Goal: Information Seeking & Learning: Learn about a topic

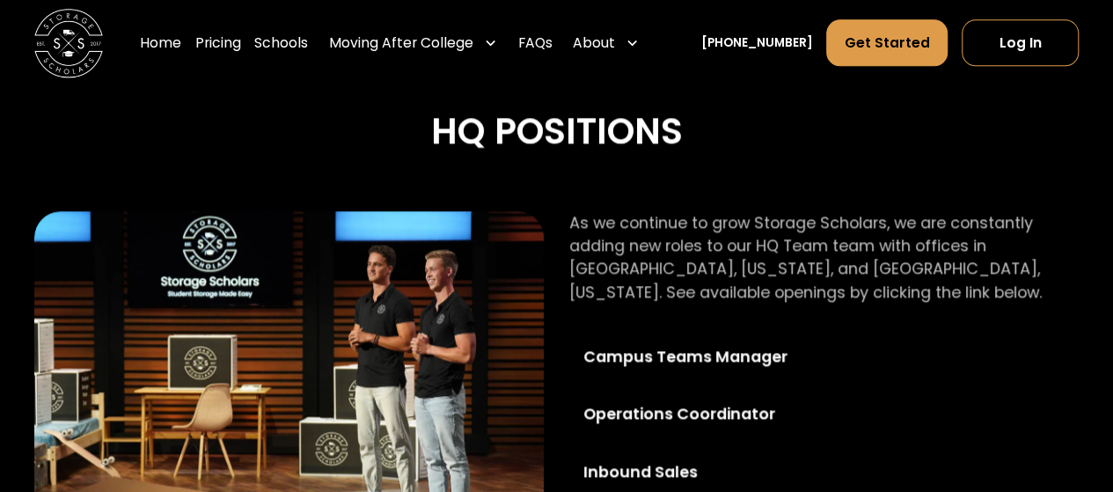
scroll to position [1005, 0]
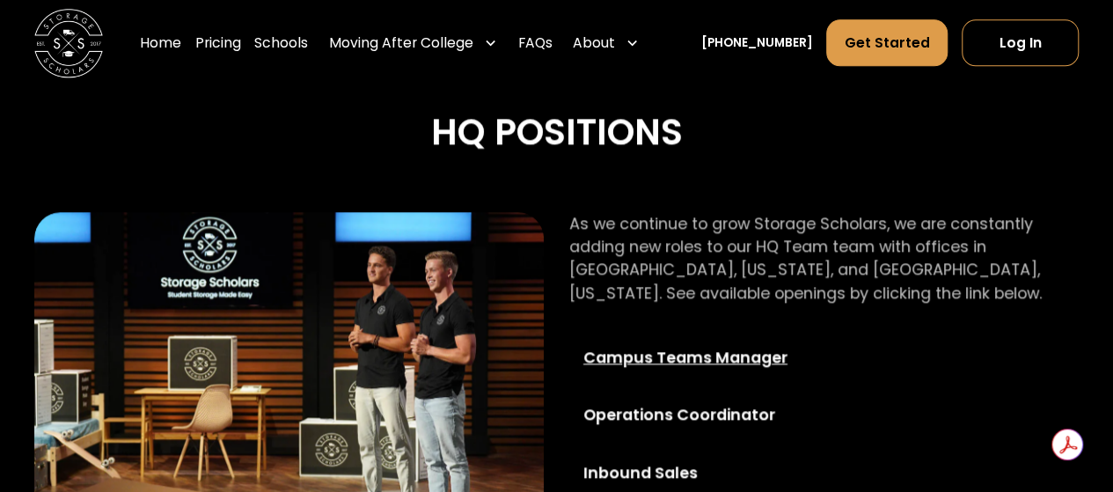
click at [698, 362] on div "Campus Teams Manager" at bounding box center [706, 357] width 247 height 23
click at [285, 44] on link "Schools" at bounding box center [281, 43] width 54 height 48
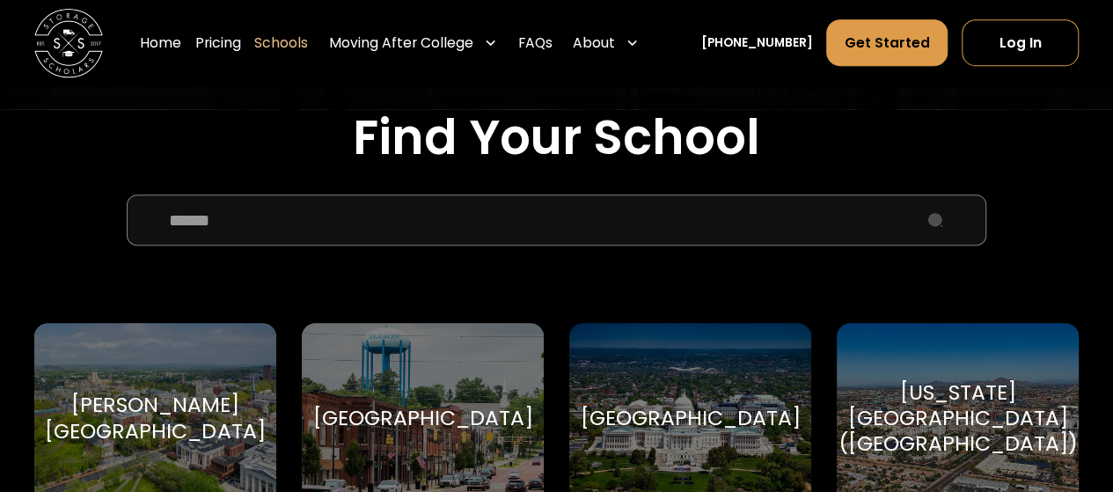
scroll to position [543, 0]
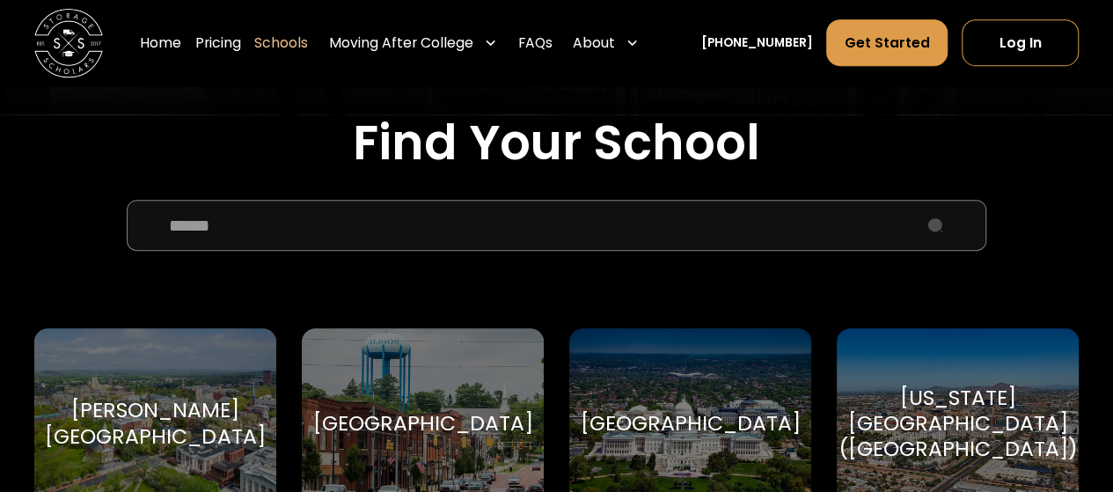
click at [248, 211] on input "School Select Form" at bounding box center [556, 226] width 859 height 52
click at [239, 233] on input "School Select Form" at bounding box center [556, 226] width 859 height 52
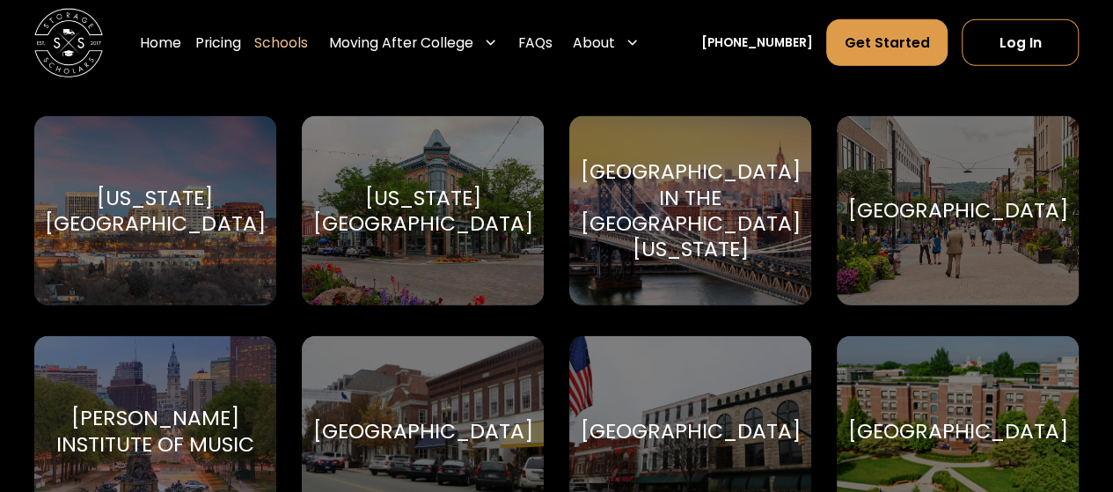
scroll to position [2310, 0]
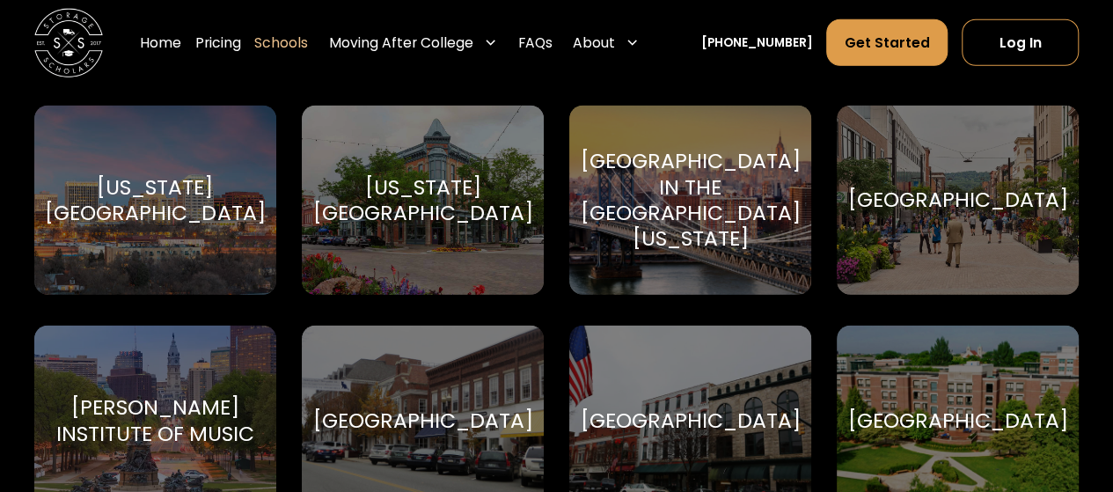
click at [397, 196] on div "[US_STATE][GEOGRAPHIC_DATA]" at bounding box center [422, 200] width 220 height 52
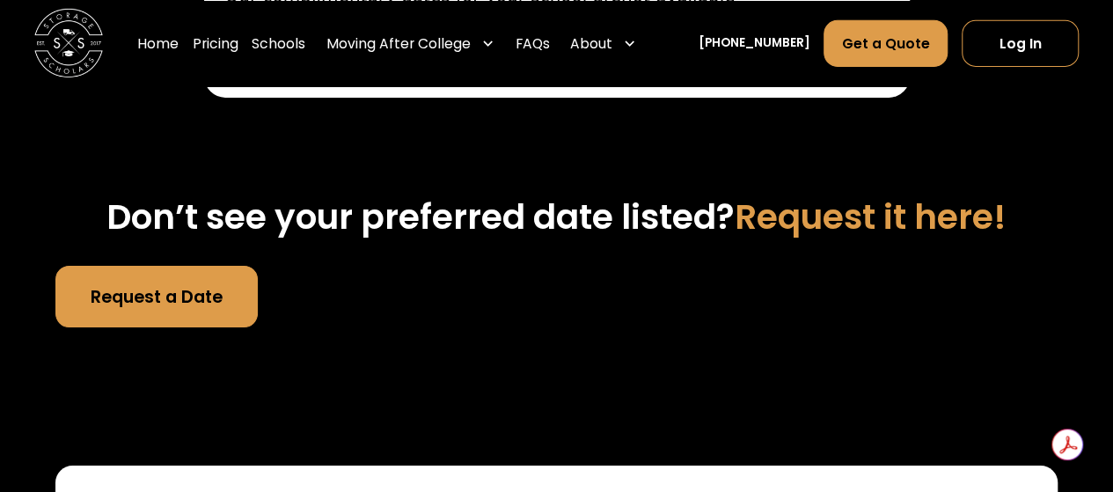
scroll to position [6205, 0]
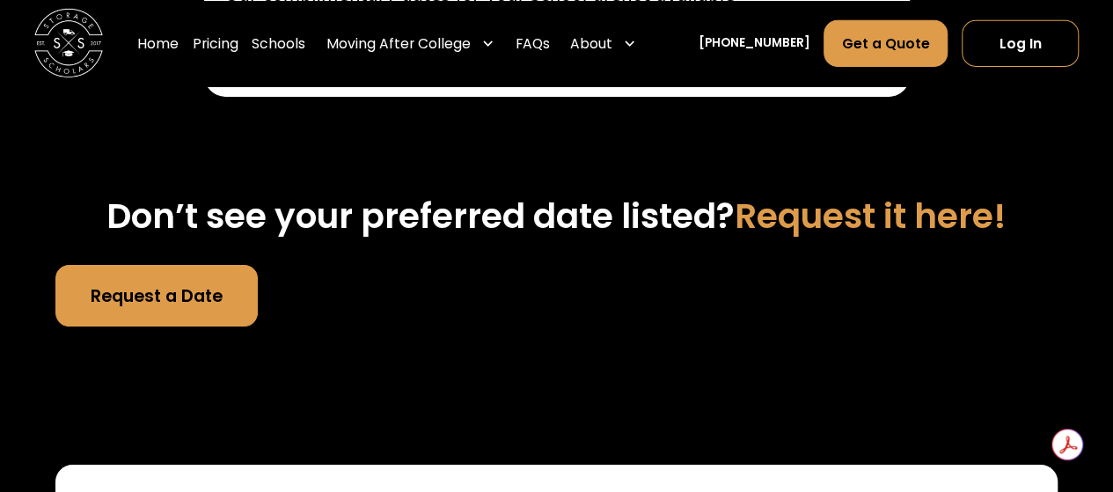
drag, startPoint x: 38, startPoint y: 377, endPoint x: 59, endPoint y: 446, distance: 71.8
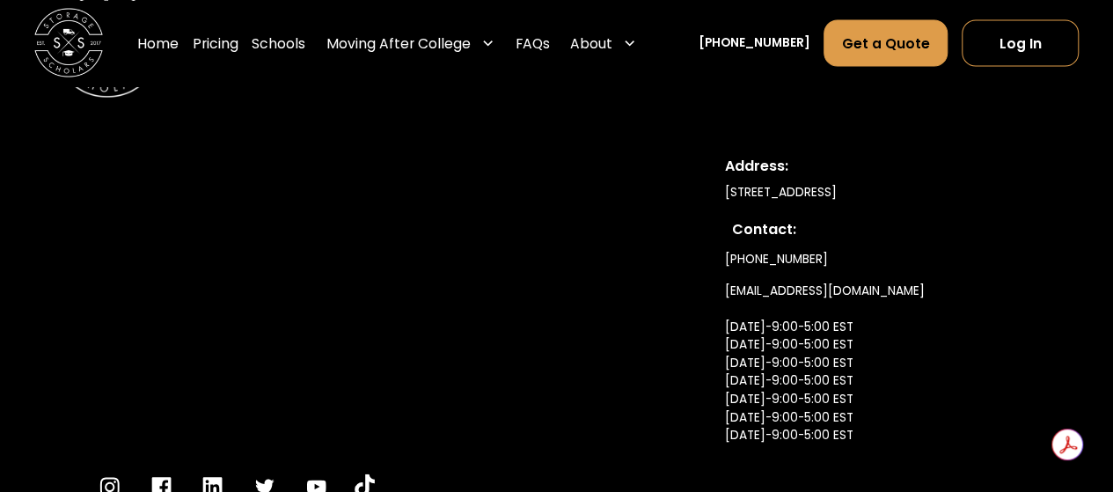
scroll to position [8364, 0]
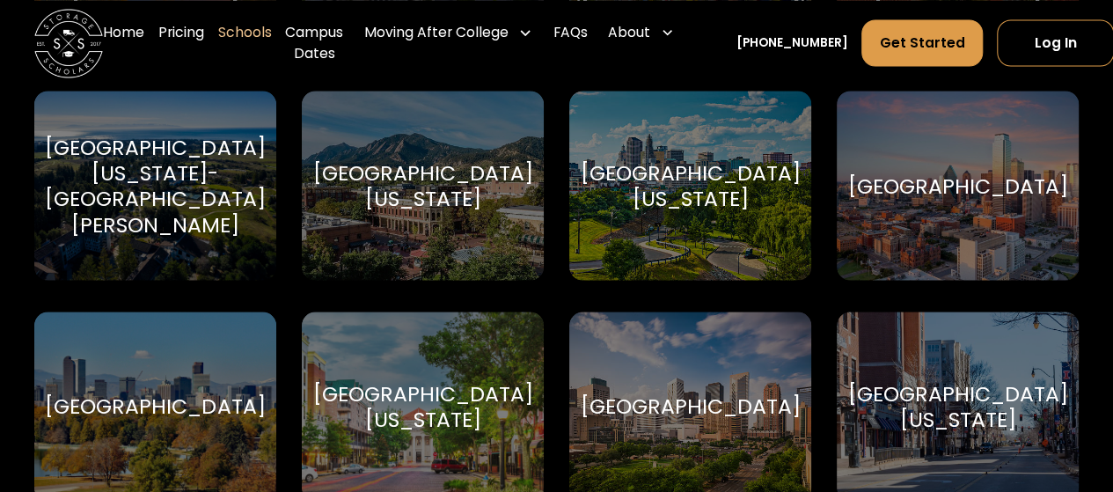
scroll to position [8273, 0]
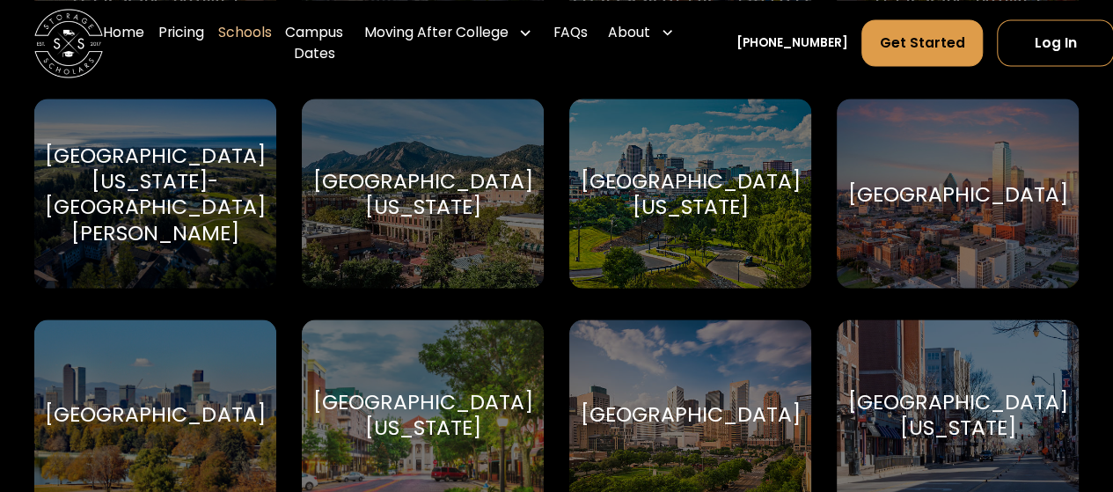
click at [398, 177] on div "University of Colorado Boulder" at bounding box center [422, 193] width 220 height 52
click at [319, 38] on link "Campus Dates" at bounding box center [314, 43] width 58 height 69
